Goal: Task Accomplishment & Management: Complete application form

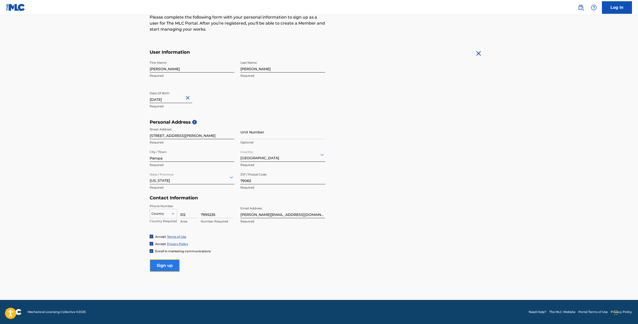
click at [160, 263] on input "Sign up" at bounding box center [165, 265] width 30 height 13
click at [168, 216] on div "option , selected. Select is focused ,type to refine list, press Down to open t…" at bounding box center [164, 213] width 28 height 8
click at [158, 222] on div "US, [GEOGRAPHIC_DATA] +1" at bounding box center [163, 226] width 27 height 20
click at [167, 267] on input "Sign up" at bounding box center [165, 265] width 30 height 13
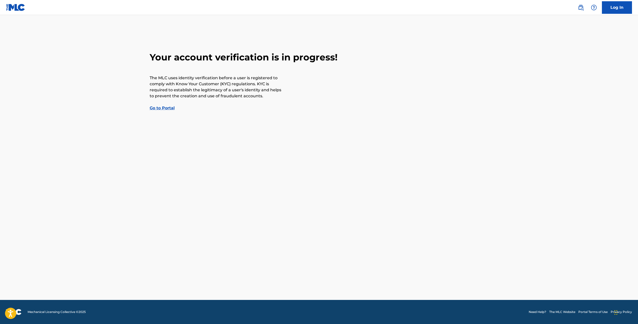
click at [164, 108] on link "Go to Portal" at bounding box center [162, 108] width 25 height 5
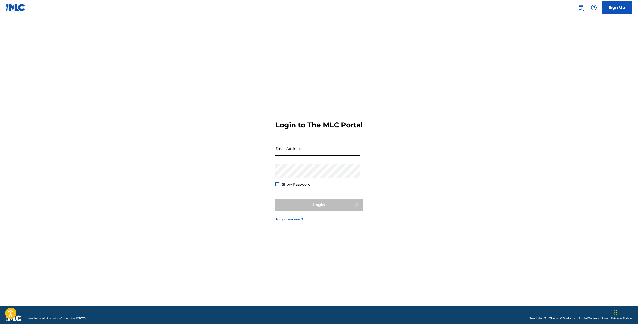
click at [304, 155] on input "Email Address" at bounding box center [317, 148] width 85 height 14
click at [239, 152] on div "Login to The MLC Portal Email Address Password Show Password Login Forgot passw…" at bounding box center [319, 167] width 351 height 279
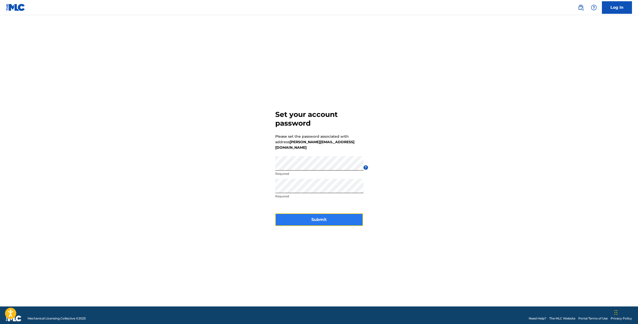
click at [315, 213] on button "Submit" at bounding box center [319, 219] width 88 height 13
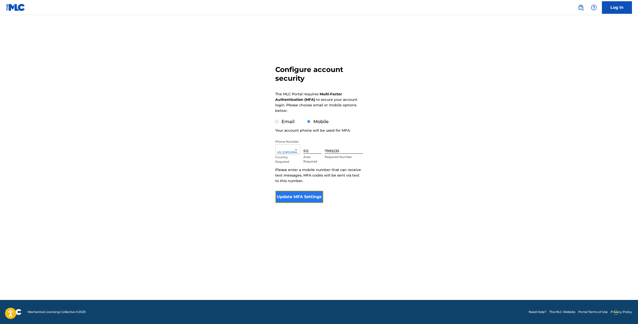
click at [303, 198] on button "Update MFA Settings" at bounding box center [299, 197] width 48 height 13
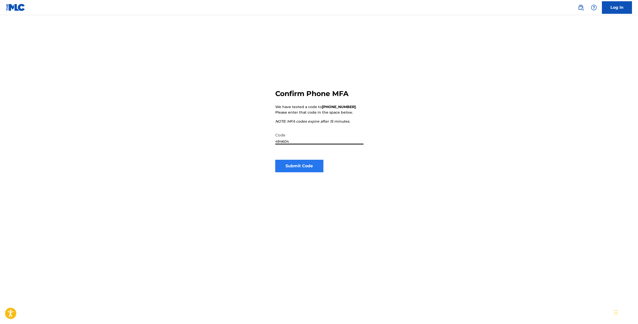
type input "494604"
click at [291, 171] on button "Submit Code" at bounding box center [299, 166] width 48 height 13
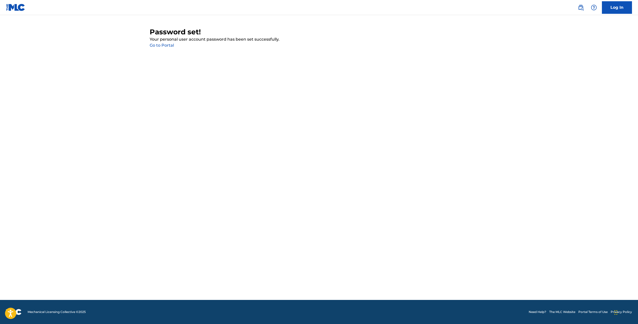
click at [168, 45] on link "Go to Portal" at bounding box center [162, 45] width 24 height 5
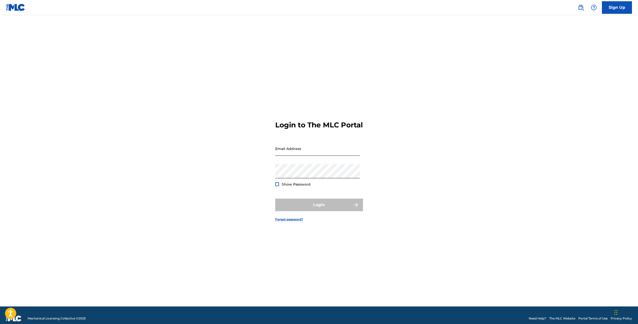
click at [290, 152] on input "Email Address" at bounding box center [317, 148] width 85 height 14
click at [294, 152] on input "Email Address" at bounding box center [317, 148] width 85 height 14
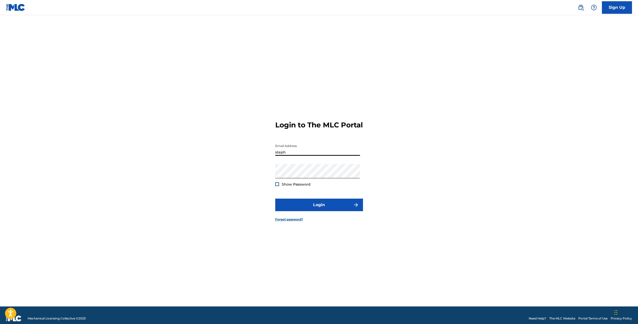
type input "[PERSON_NAME][EMAIL_ADDRESS][DOMAIN_NAME]"
click at [276, 186] on div at bounding box center [277, 184] width 4 height 4
click at [313, 207] on button "Login" at bounding box center [319, 205] width 88 height 13
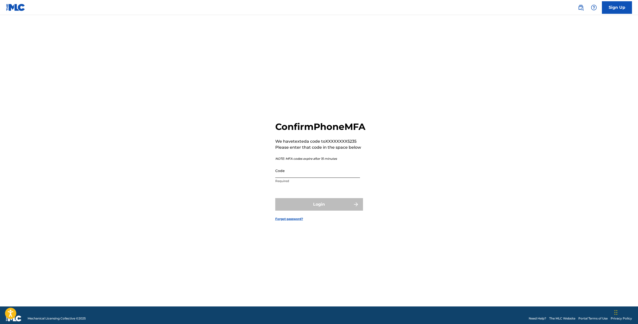
click at [311, 173] on input "Code" at bounding box center [317, 171] width 85 height 14
type input "557594"
click at [330, 211] on button "Login" at bounding box center [319, 204] width 88 height 13
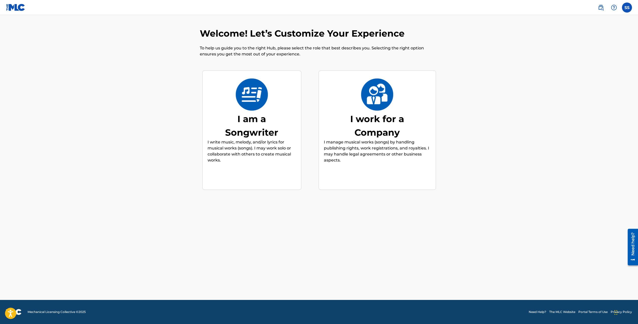
click at [252, 156] on p "I write music, melody, and/or lyrics for musical works (songs). I may work solo…" at bounding box center [252, 151] width 89 height 24
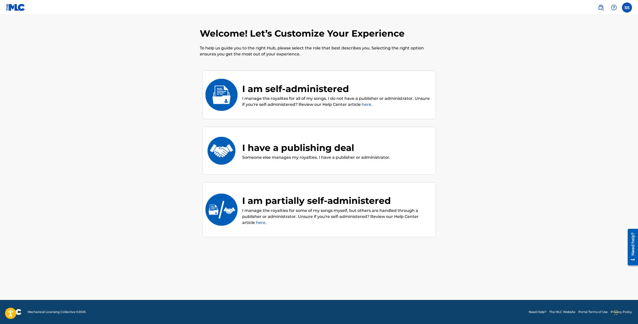
click at [287, 86] on div "I am self-administered" at bounding box center [336, 89] width 189 height 14
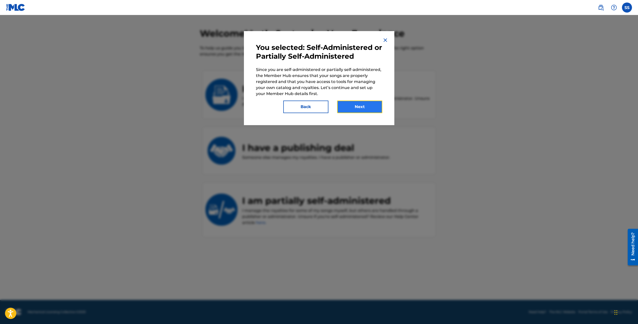
click at [377, 107] on button "Next" at bounding box center [359, 107] width 45 height 13
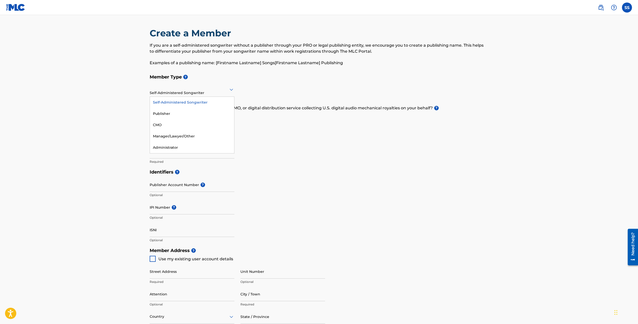
click at [208, 93] on div "Self-Administered Songwriter" at bounding box center [192, 89] width 85 height 12
click at [21, 104] on main "Create a Member If you are a self-administered songwriter without a publisher t…" at bounding box center [319, 240] width 638 height 451
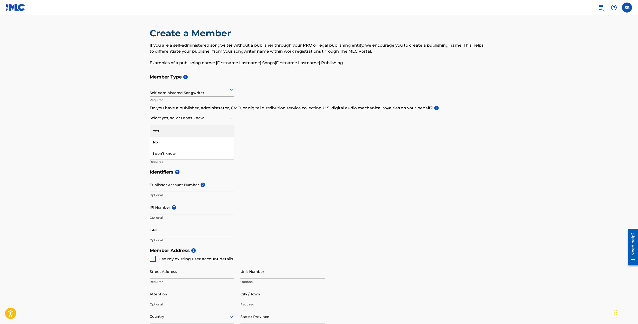
click at [198, 120] on div at bounding box center [192, 118] width 85 height 6
click at [200, 119] on div at bounding box center [192, 118] width 85 height 6
click at [191, 123] on div "Select yes, no, or I don't know" at bounding box center [192, 118] width 85 height 14
click at [167, 141] on div "No" at bounding box center [192, 142] width 84 height 11
click at [112, 140] on main "Create a Member If you are a self-administered songwriter without a publisher t…" at bounding box center [319, 240] width 638 height 451
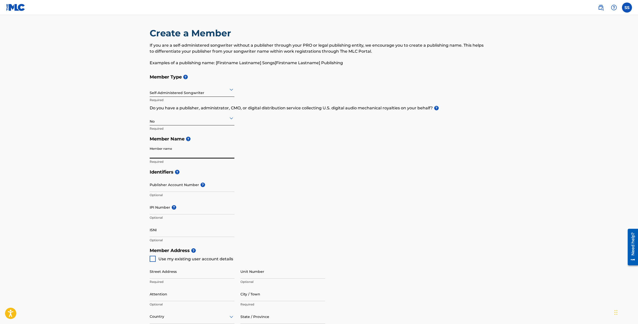
click at [158, 155] on input "Member name" at bounding box center [192, 151] width 85 height 14
type input "Sully Beatz Music"
click at [160, 207] on input "IPI Number ?" at bounding box center [192, 207] width 85 height 14
paste input "01170562963"
click at [157, 210] on input "01170562963" at bounding box center [192, 207] width 85 height 14
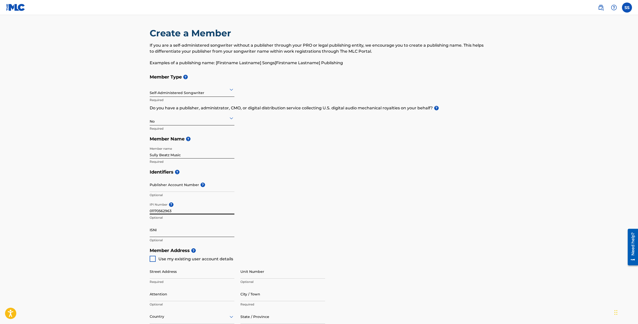
type input "01170562963"
click at [159, 233] on input "ISNI" at bounding box center [192, 230] width 85 height 14
click at [121, 235] on main "Create a Member If you are a self-administered songwriter without a publisher t…" at bounding box center [319, 240] width 638 height 451
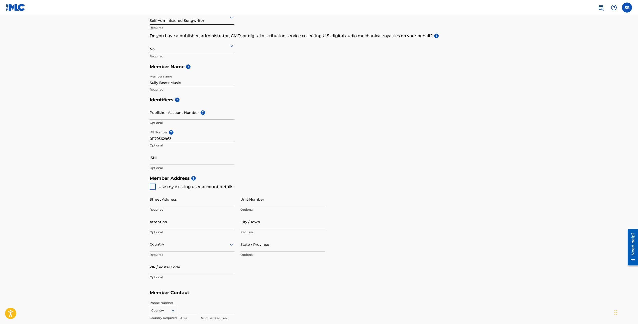
scroll to position [75, 0]
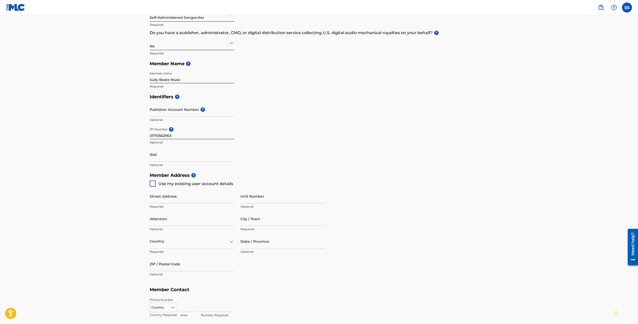
click at [154, 185] on div at bounding box center [153, 184] width 6 height 6
type input "[STREET_ADDRESS][PERSON_NAME]"
type input "Pampa"
type input "79065"
type input "512"
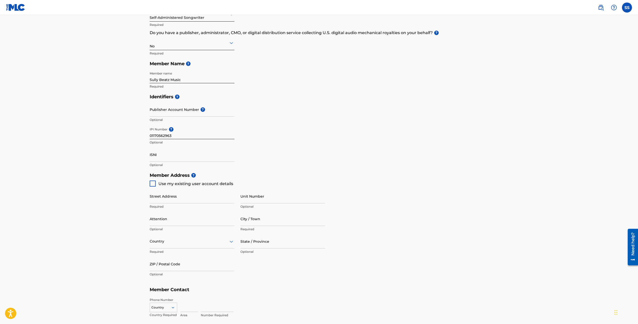
type input "7995235"
type input "[PERSON_NAME][EMAIL_ADDRESS][DOMAIN_NAME]"
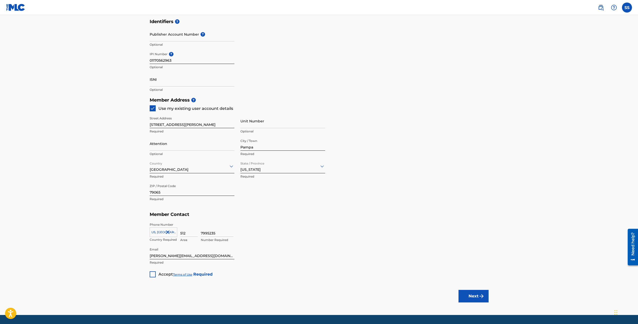
scroll to position [166, 0]
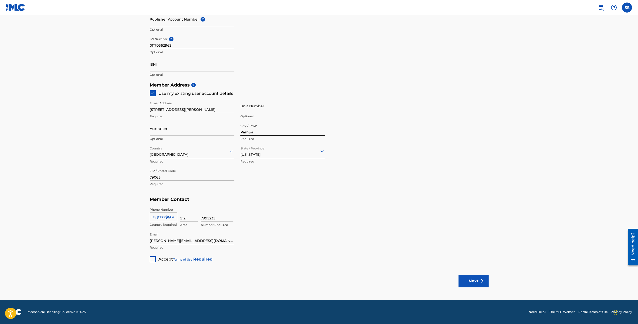
click at [151, 258] on div at bounding box center [153, 259] width 6 height 6
click at [479, 282] on img "submit" at bounding box center [482, 281] width 6 height 6
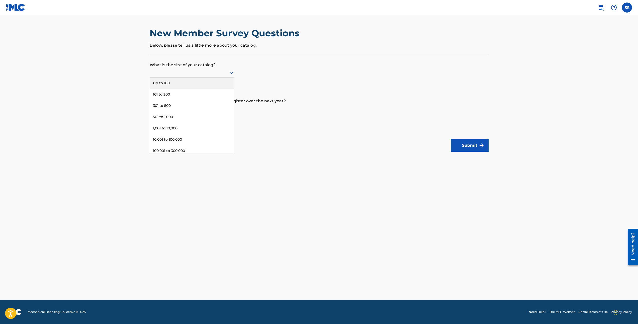
click at [232, 72] on icon at bounding box center [232, 73] width 6 height 6
click at [167, 95] on div "101 to 300" at bounding box center [192, 94] width 84 height 11
click at [200, 111] on div at bounding box center [192, 109] width 85 height 6
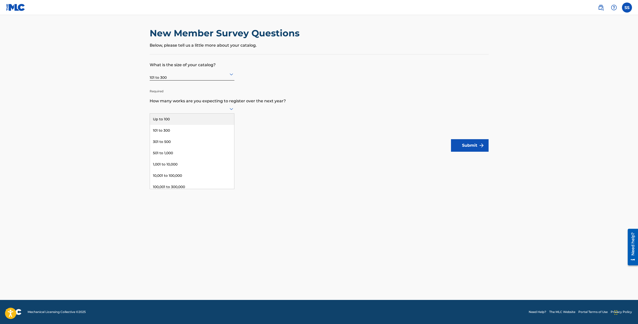
click at [194, 120] on div "Up to 100" at bounding box center [192, 119] width 84 height 11
click at [475, 148] on button "Submit" at bounding box center [470, 145] width 38 height 13
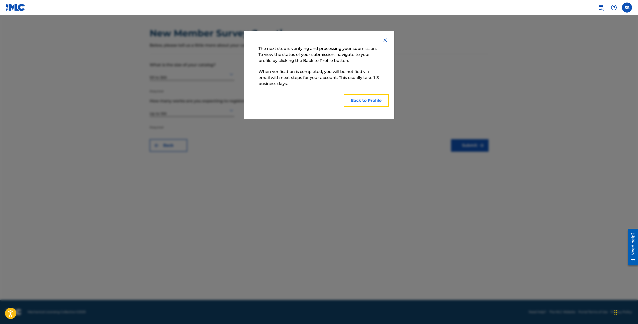
click at [374, 102] on button "Back to Profile" at bounding box center [366, 100] width 45 height 13
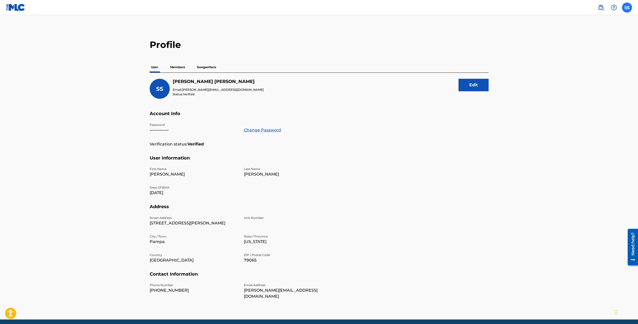
click at [626, 10] on label at bounding box center [627, 8] width 10 height 10
click at [627, 8] on input "SS [PERSON_NAME] [PERSON_NAME][EMAIL_ADDRESS][DOMAIN_NAME] Notification Prefere…" at bounding box center [627, 8] width 0 height 0
click at [580, 61] on link "Profile" at bounding box center [578, 62] width 10 height 5
click at [172, 67] on p "Members" at bounding box center [178, 67] width 18 height 11
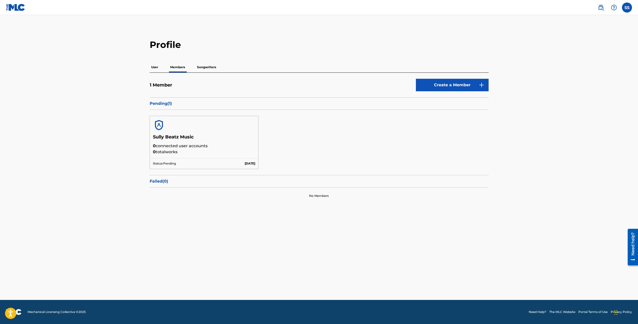
click at [204, 66] on p "Songwriters" at bounding box center [207, 67] width 22 height 11
